Goal: Check status

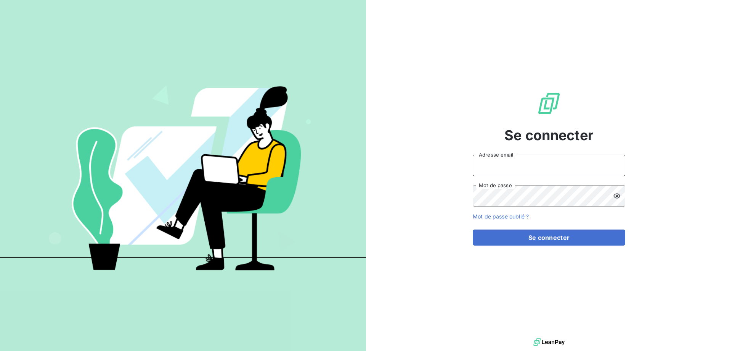
click at [523, 161] on input "Adresse email" at bounding box center [549, 164] width 153 height 21
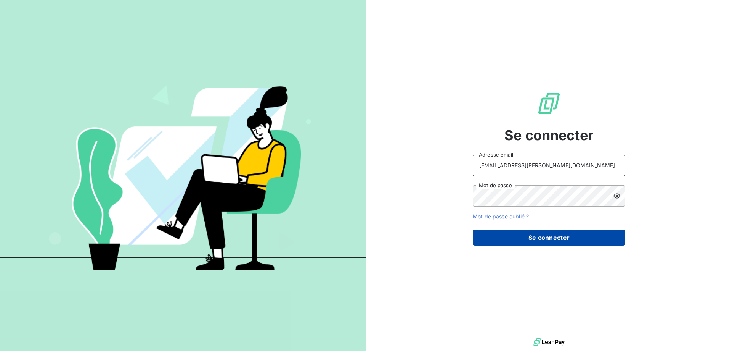
type input "[EMAIL_ADDRESS][PERSON_NAME][DOMAIN_NAME]"
drag, startPoint x: 510, startPoint y: 233, endPoint x: 505, endPoint y: 228, distance: 6.7
click at [510, 233] on button "Se connecter" at bounding box center [549, 237] width 153 height 16
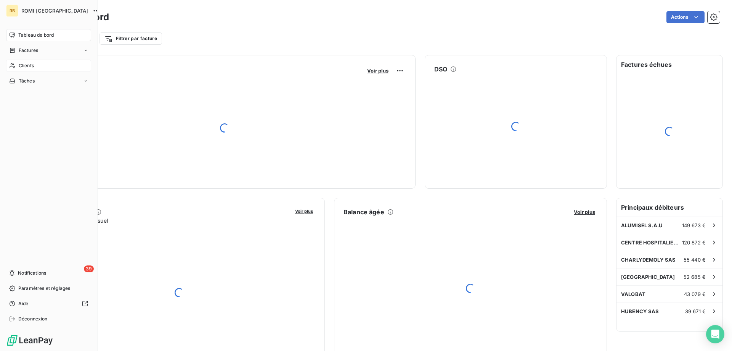
click at [14, 61] on div "Clients" at bounding box center [48, 66] width 85 height 12
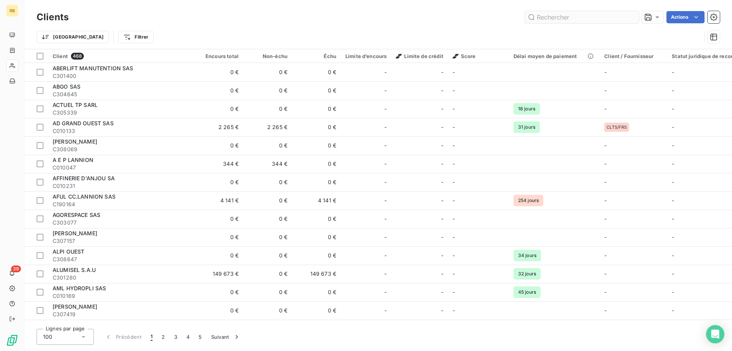
click at [570, 15] on input "text" at bounding box center [582, 17] width 114 height 12
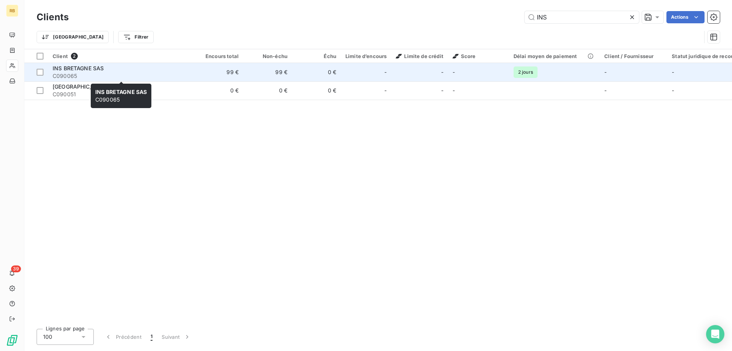
type input "INS"
click at [74, 75] on span "C090065" at bounding box center [121, 76] width 137 height 8
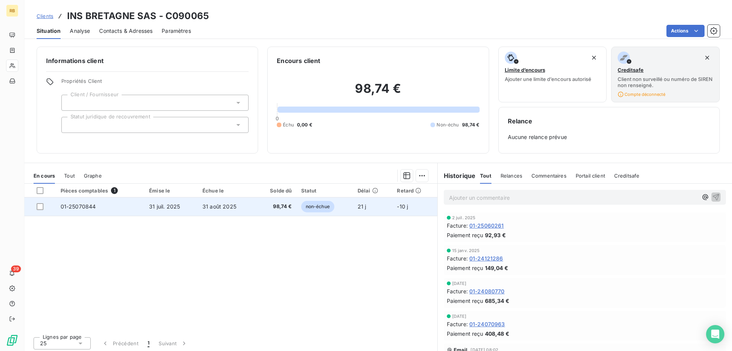
click at [76, 202] on td "01-25070844" at bounding box center [100, 206] width 89 height 18
